Goal: Information Seeking & Learning: Check status

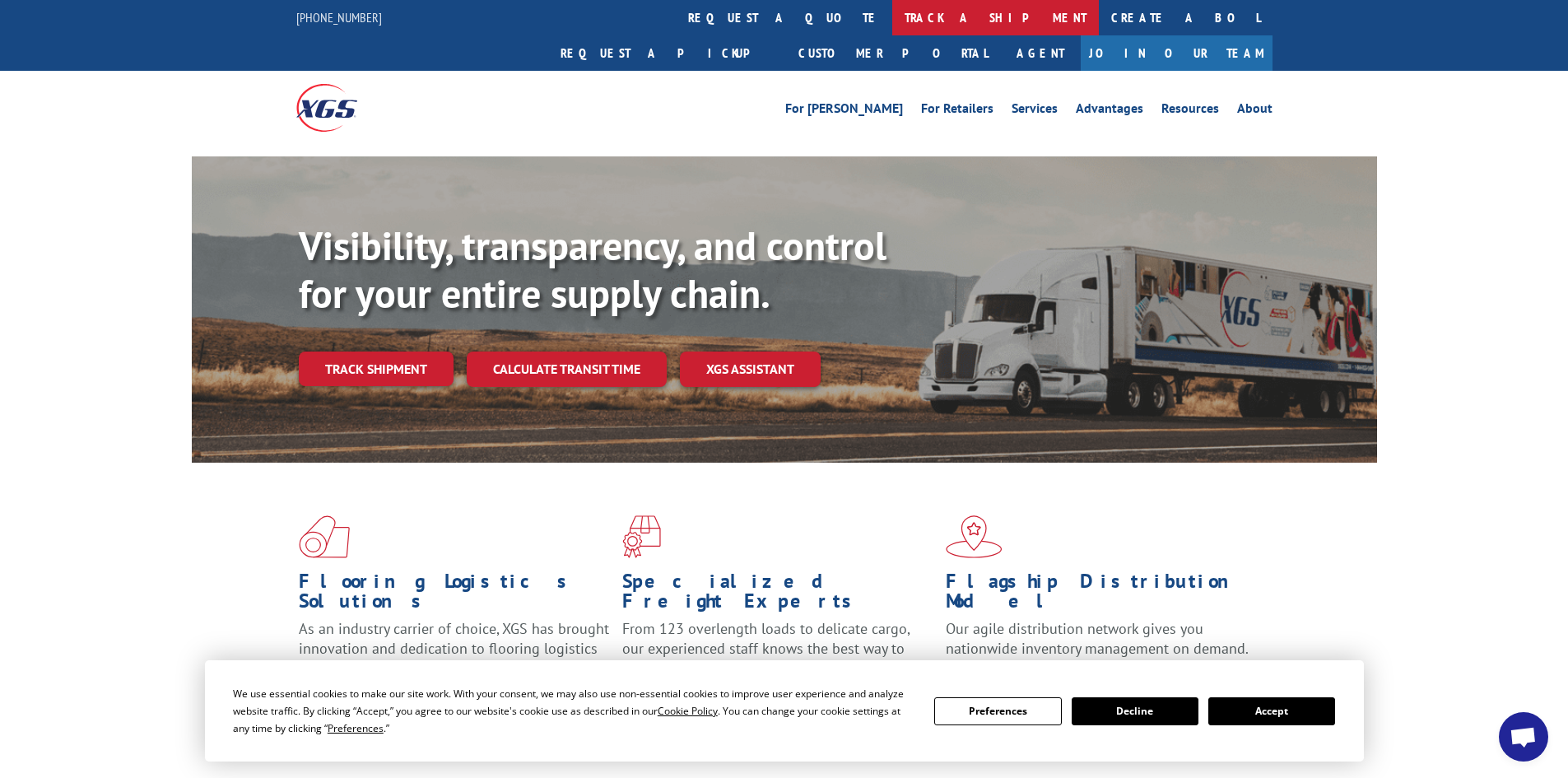
click at [892, 18] on link "track a shipment" at bounding box center [995, 17] width 207 height 36
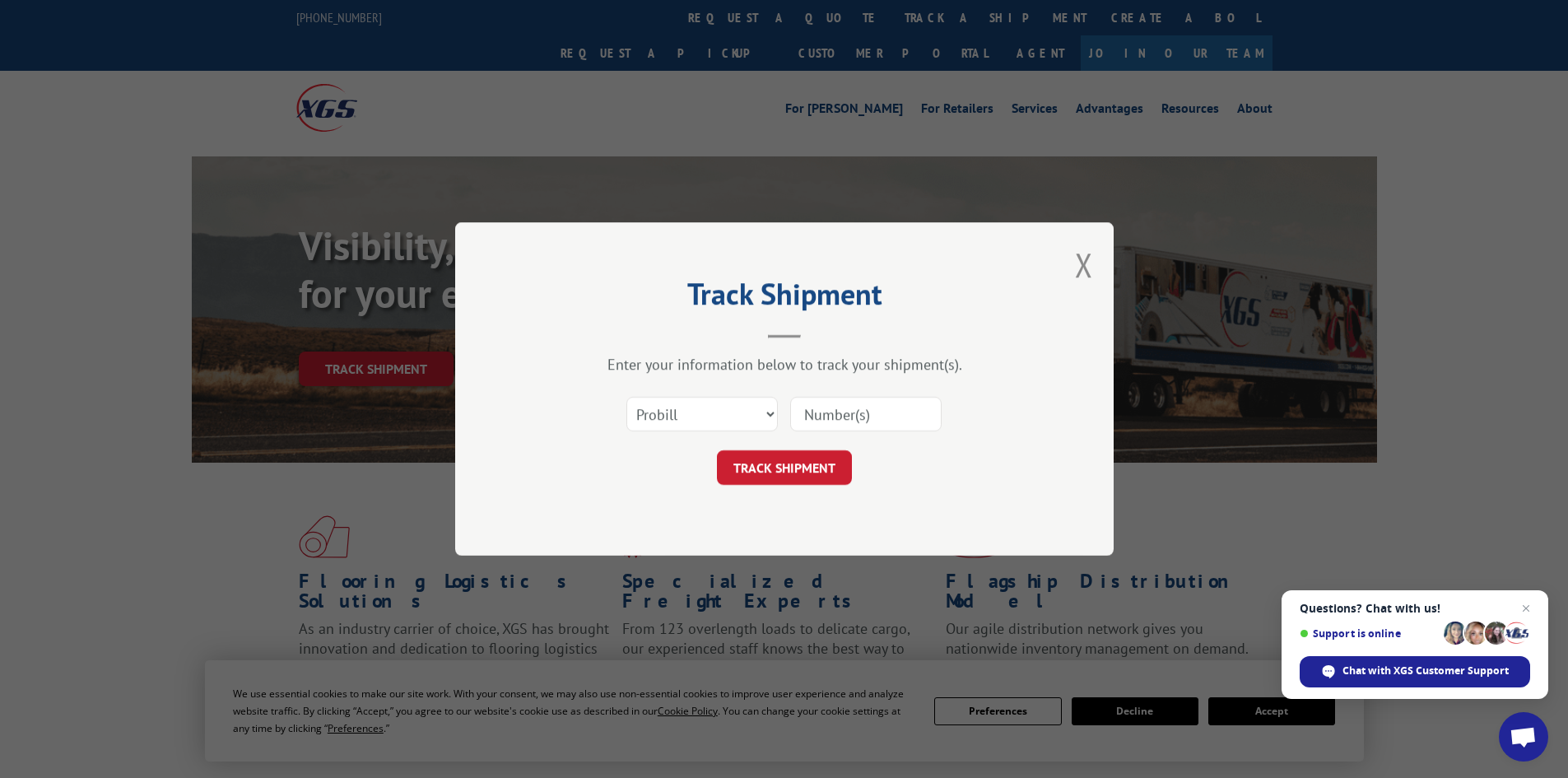
click at [819, 402] on input at bounding box center [866, 414] width 152 height 35
paste input "17450063"
type input "17450063"
click at [817, 462] on button "TRACK SHIPMENT" at bounding box center [784, 467] width 135 height 35
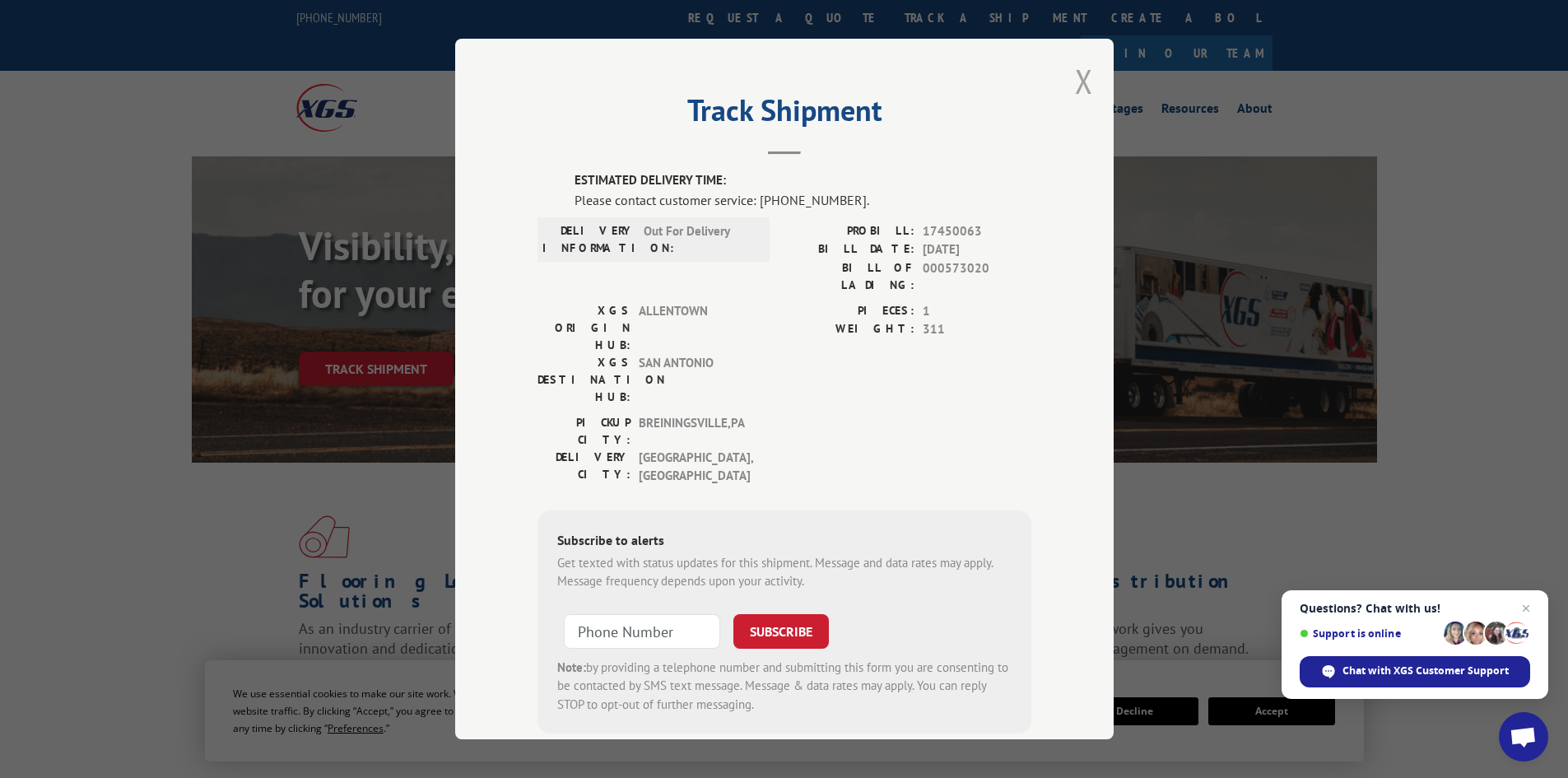
click at [1083, 81] on button "Close modal" at bounding box center [1083, 81] width 18 height 43
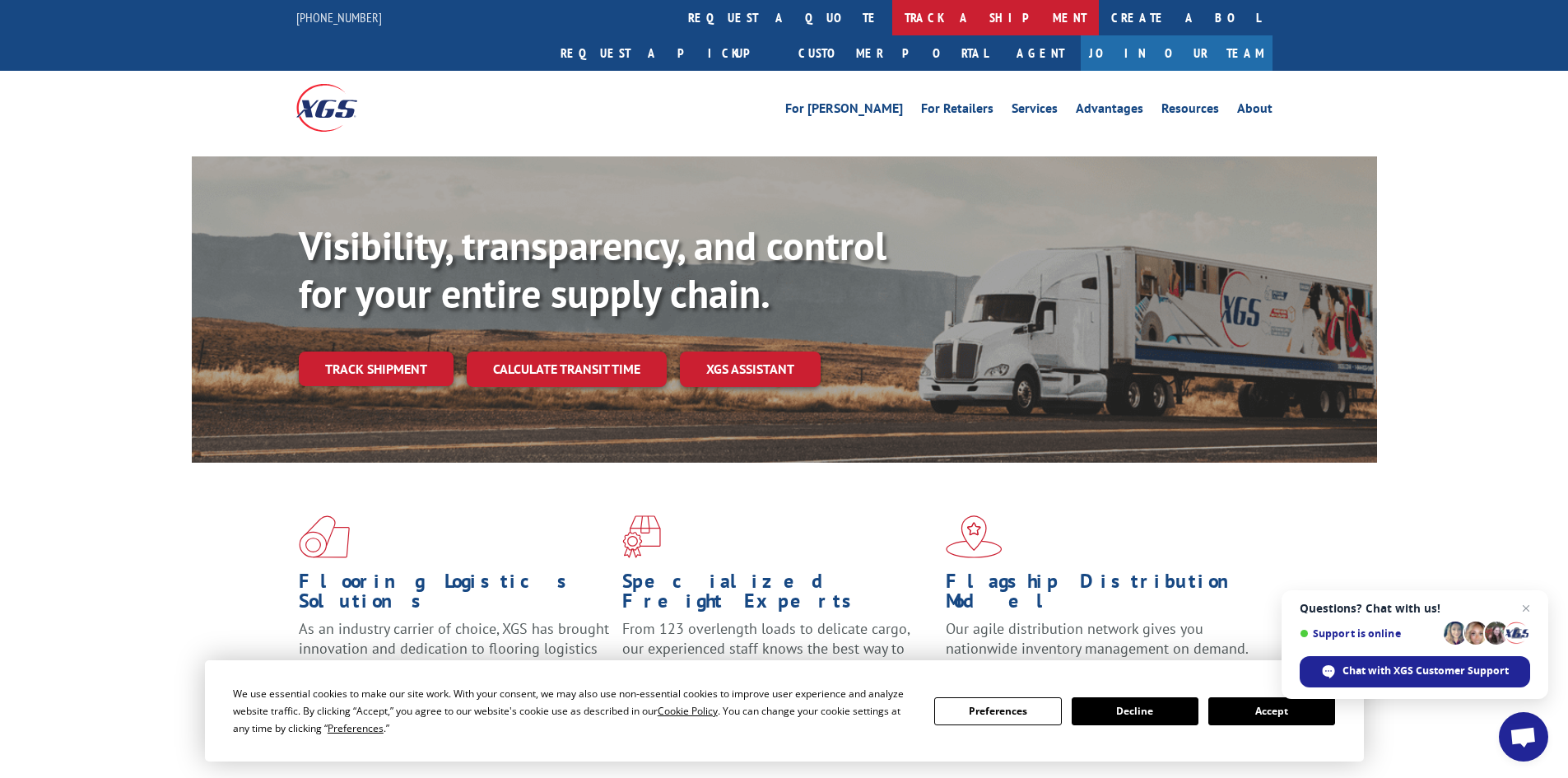
click at [892, 13] on link "track a shipment" at bounding box center [995, 17] width 207 height 36
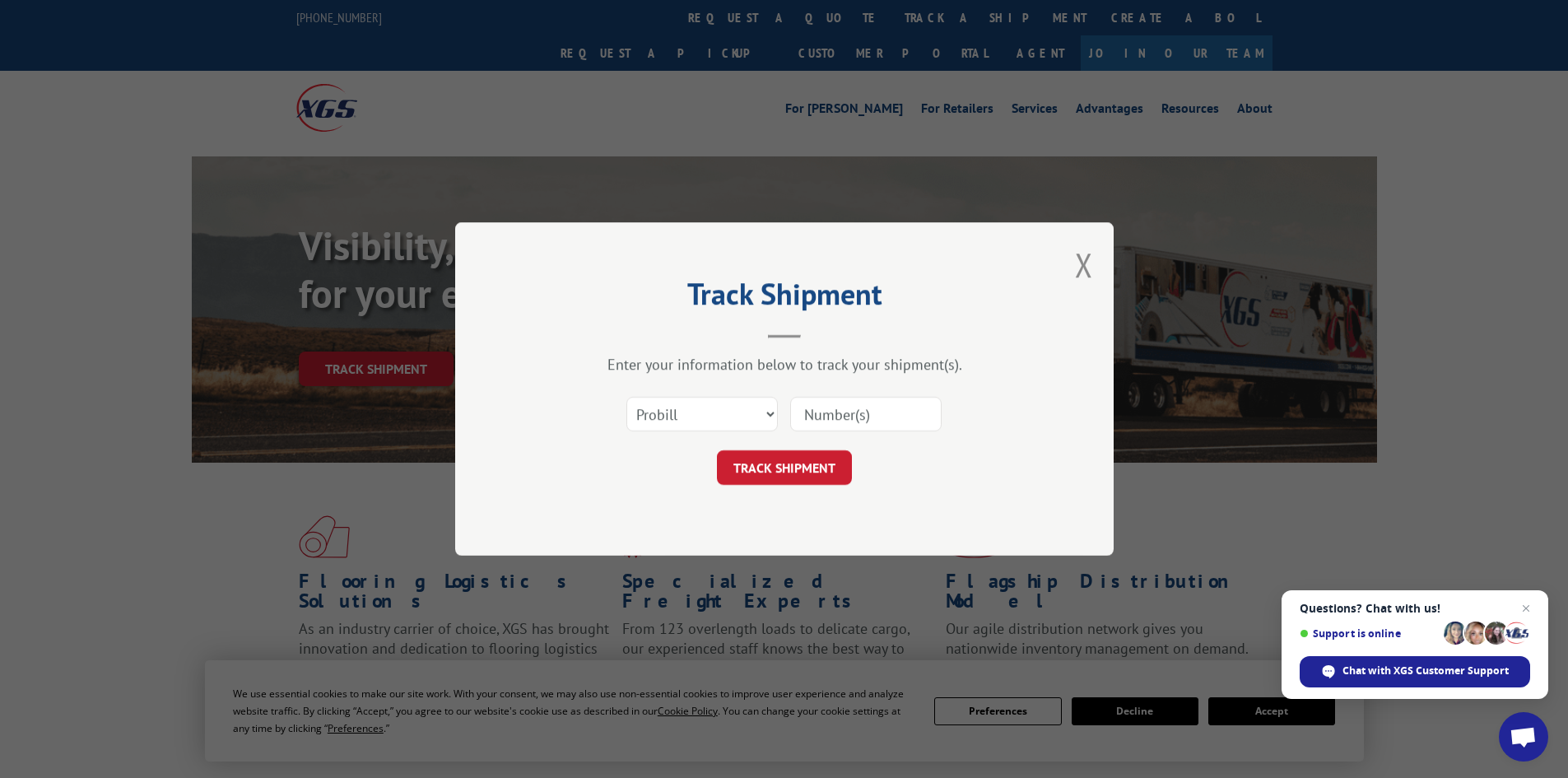
click at [880, 412] on input at bounding box center [866, 414] width 152 height 35
paste input "17516321"
type input "17516321"
click at [796, 467] on button "TRACK SHIPMENT" at bounding box center [784, 467] width 135 height 35
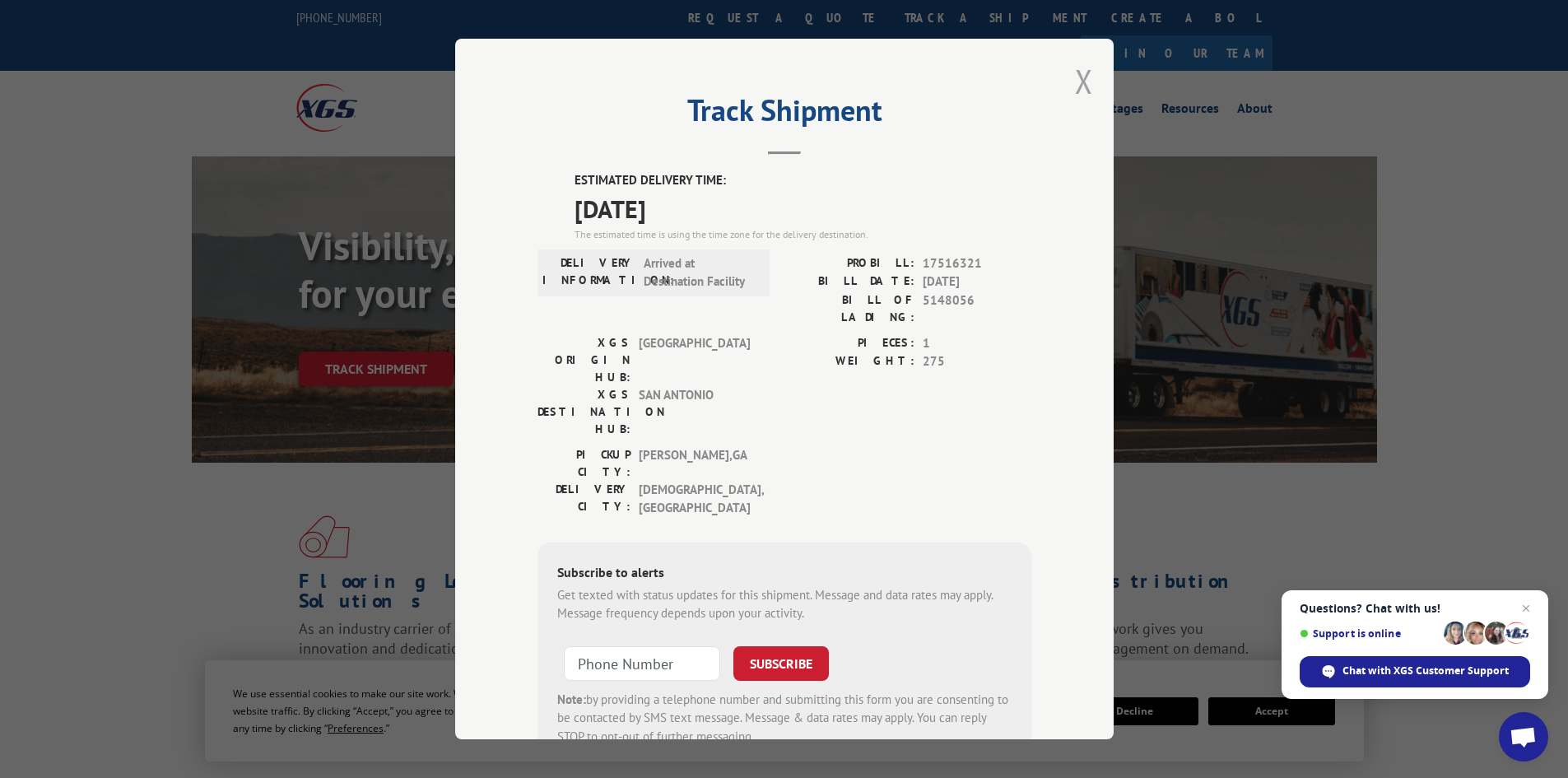
click at [1075, 77] on button "Close modal" at bounding box center [1083, 81] width 18 height 43
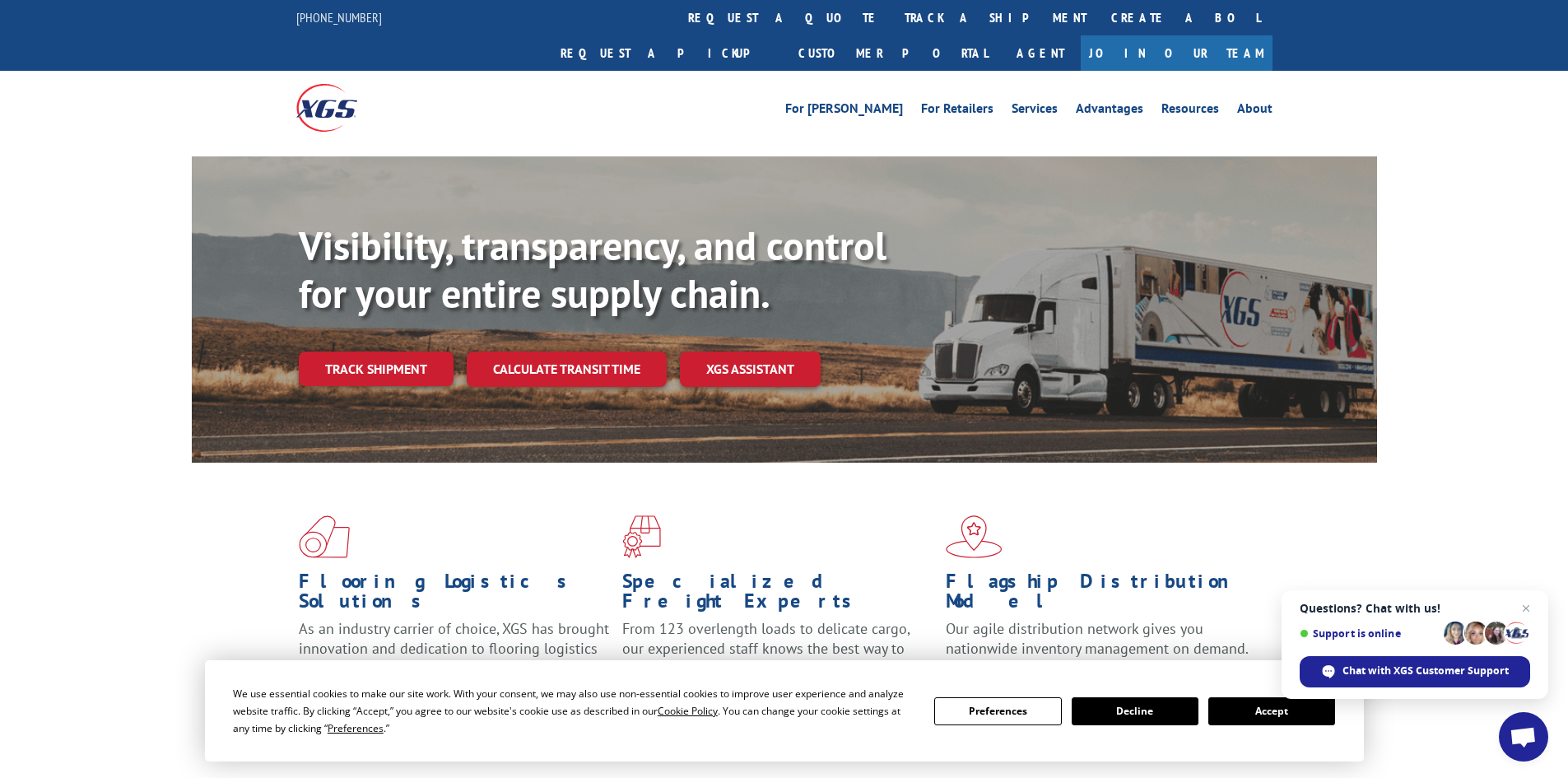
click at [892, 13] on link "track a shipment" at bounding box center [995, 17] width 207 height 36
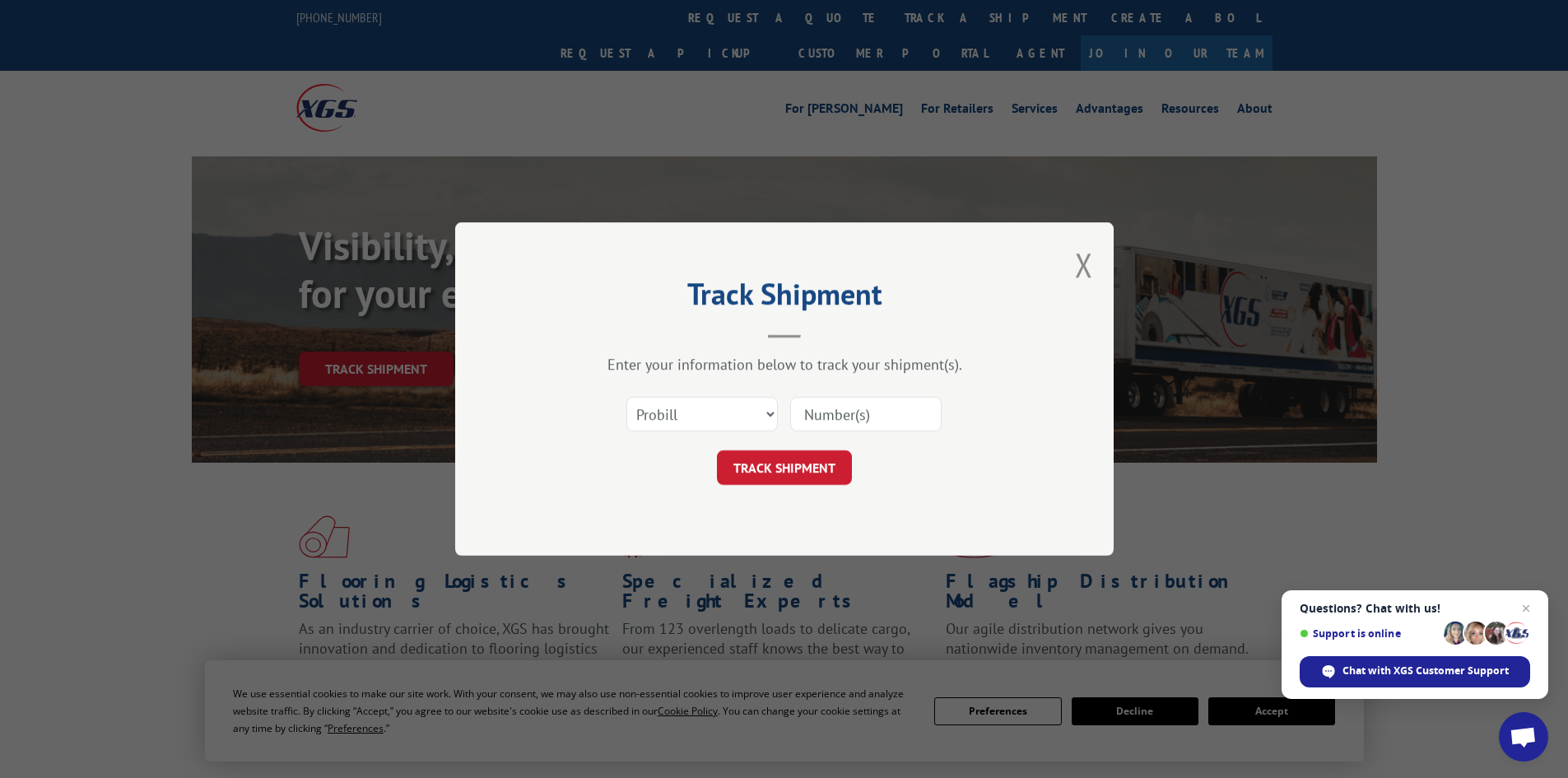
click at [809, 404] on input at bounding box center [866, 414] width 152 height 35
paste input "16928646"
type input "16928646"
click at [817, 462] on button "TRACK SHIPMENT" at bounding box center [784, 467] width 135 height 35
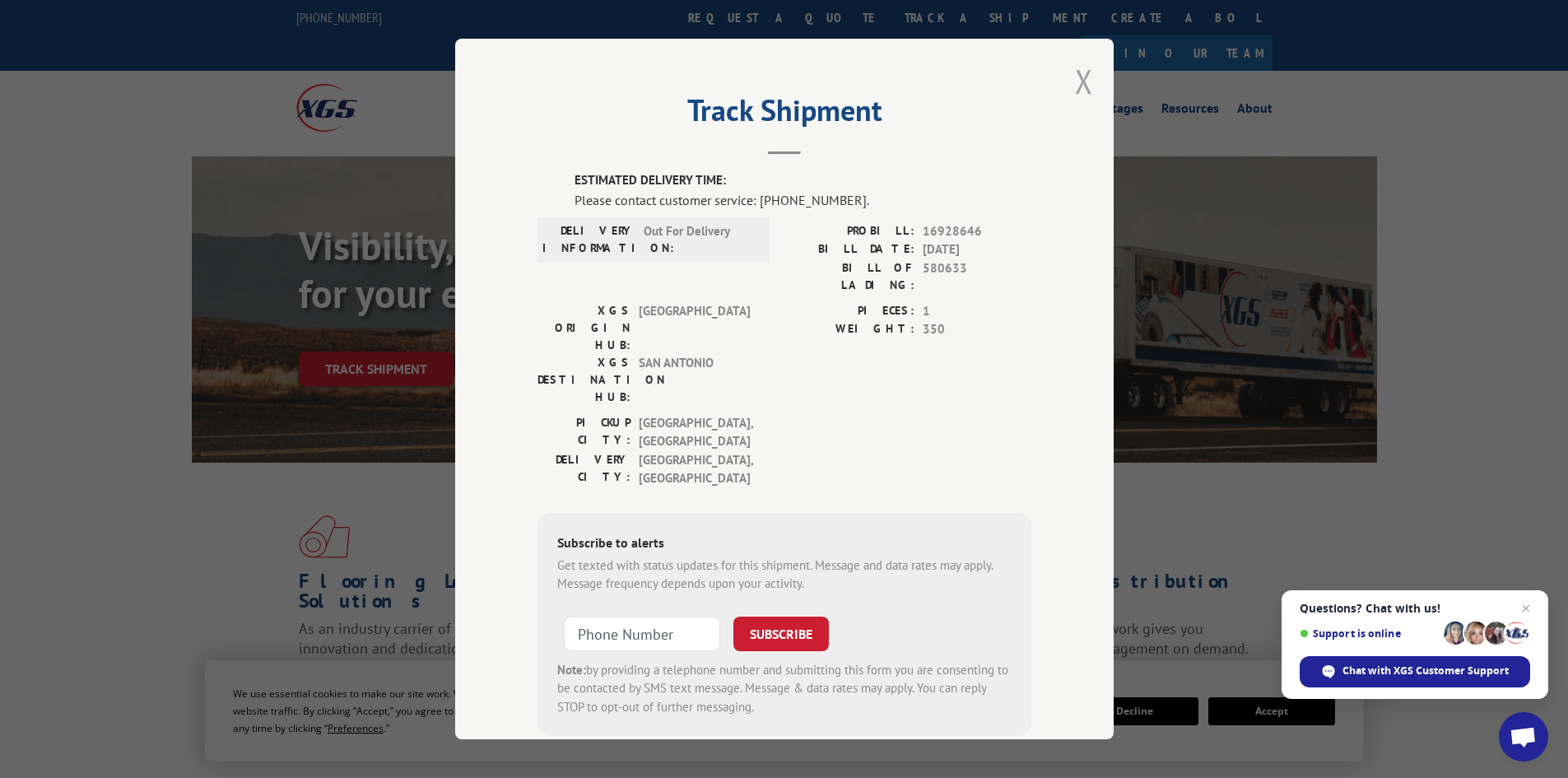
click at [1075, 83] on button "Close modal" at bounding box center [1083, 81] width 18 height 43
